Goal: Task Accomplishment & Management: Complete application form

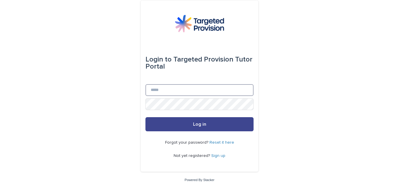
type input "**********"
click at [205, 122] on span "Log in" at bounding box center [199, 124] width 13 height 5
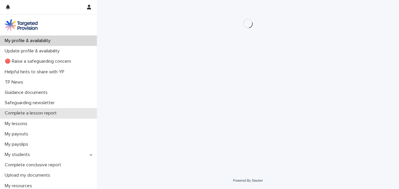
click at [37, 110] on p "Complete a lesson report" at bounding box center [31, 113] width 59 height 6
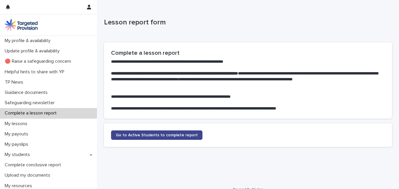
click at [154, 134] on span "Go to Active Students to complete report" at bounding box center [157, 135] width 82 height 4
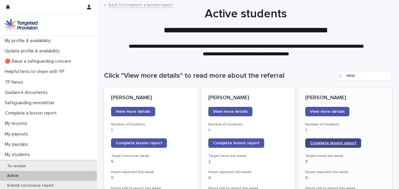
click at [333, 143] on span "Complete lesson report" at bounding box center [333, 143] width 46 height 4
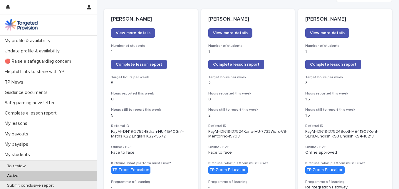
scroll to position [55, 0]
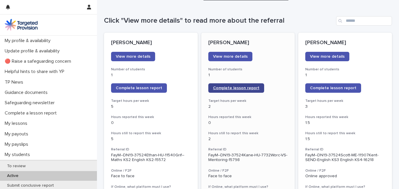
click at [244, 86] on span "Complete lesson report" at bounding box center [236, 88] width 46 height 4
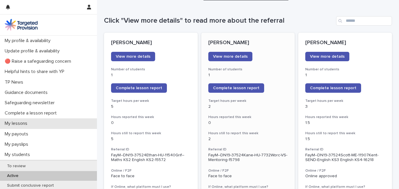
click at [15, 122] on p "My lessons" at bounding box center [17, 123] width 30 height 6
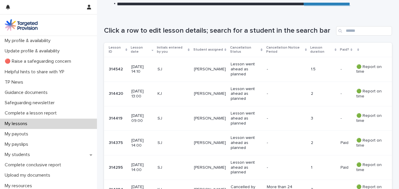
scroll to position [94, 0]
